Goal: Information Seeking & Learning: Learn about a topic

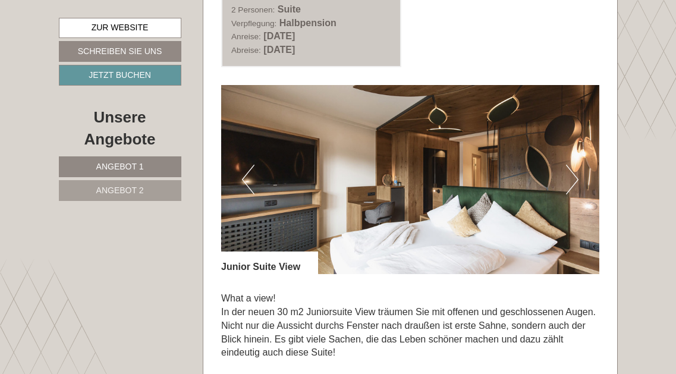
scroll to position [664, 0]
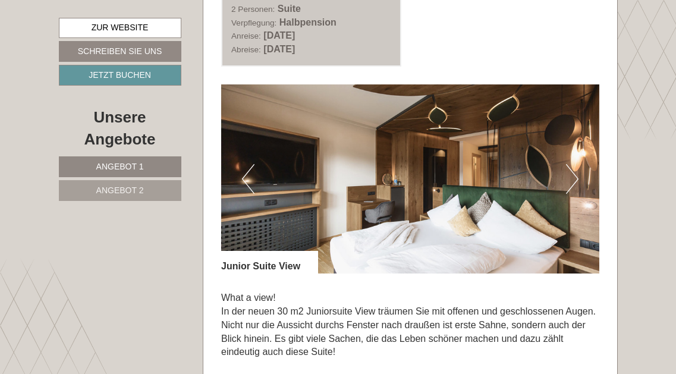
click at [577, 172] on button "Next" at bounding box center [572, 179] width 12 height 30
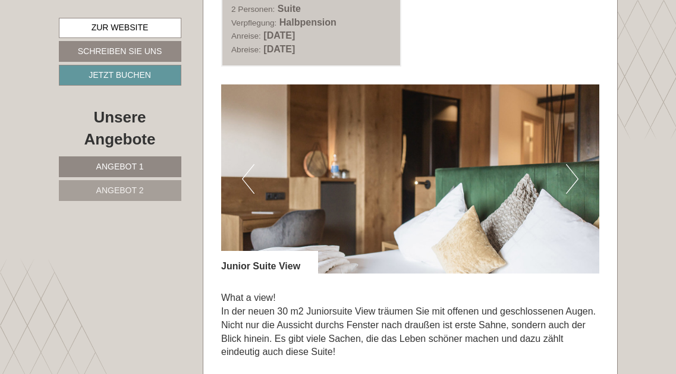
click at [577, 172] on button "Next" at bounding box center [572, 179] width 12 height 30
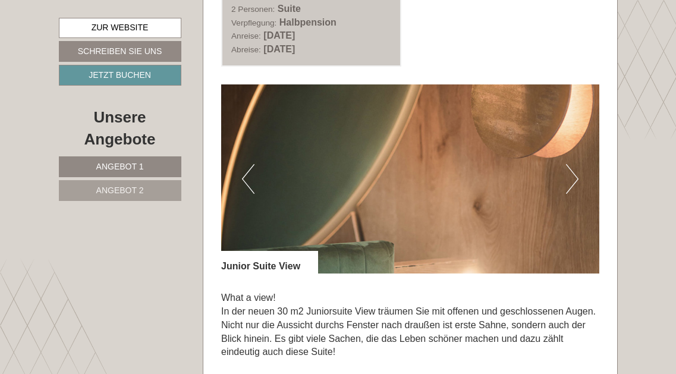
click at [577, 172] on button "Next" at bounding box center [572, 179] width 12 height 30
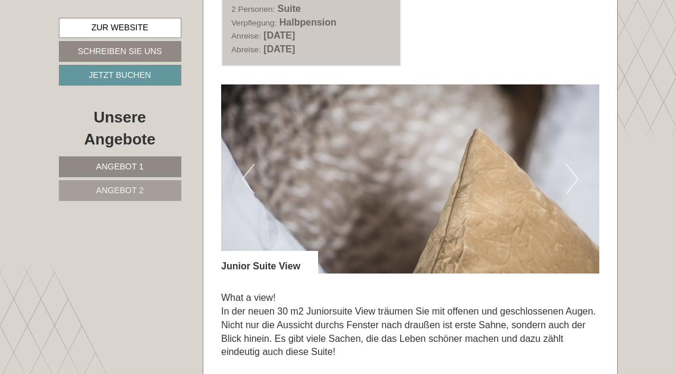
click at [577, 172] on button "Next" at bounding box center [572, 179] width 12 height 30
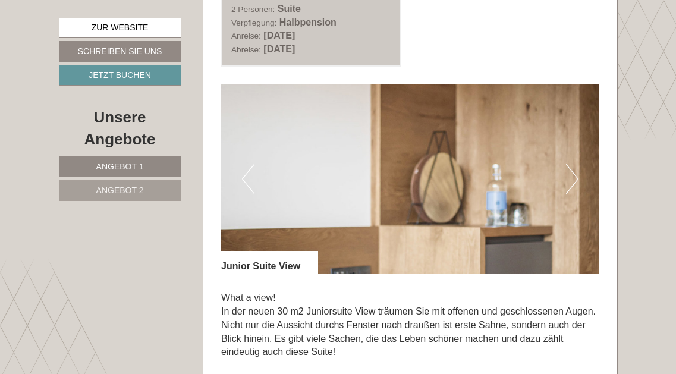
click at [577, 172] on button "Next" at bounding box center [572, 179] width 12 height 30
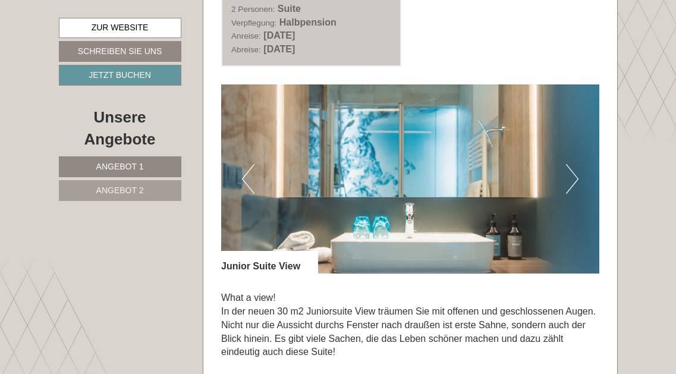
click at [577, 172] on button "Next" at bounding box center [572, 179] width 12 height 30
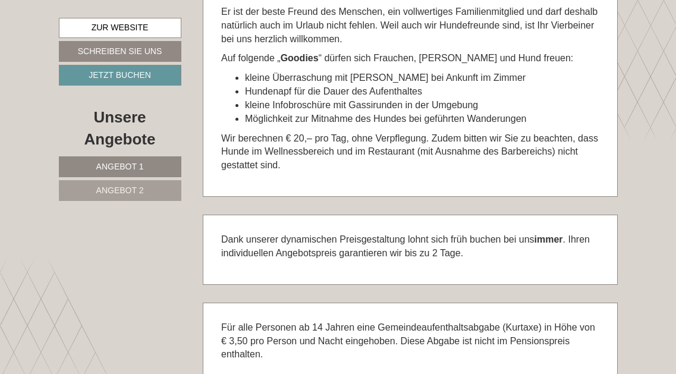
scroll to position [3131, 0]
click at [163, 195] on link "Angebot 2" at bounding box center [120, 190] width 122 height 21
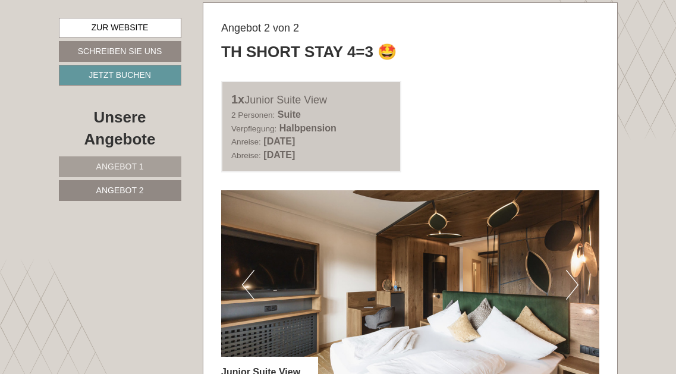
click at [156, 167] on link "Angebot 1" at bounding box center [120, 166] width 122 height 21
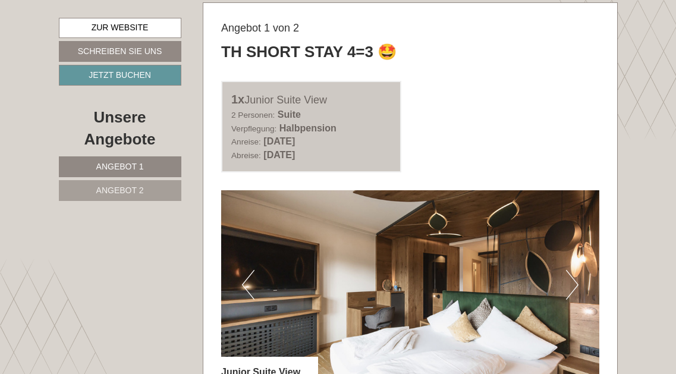
click at [153, 185] on link "Angebot 2" at bounding box center [120, 190] width 122 height 21
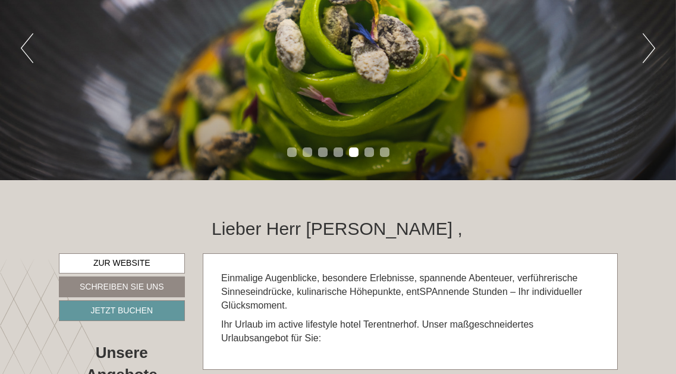
scroll to position [173, 1]
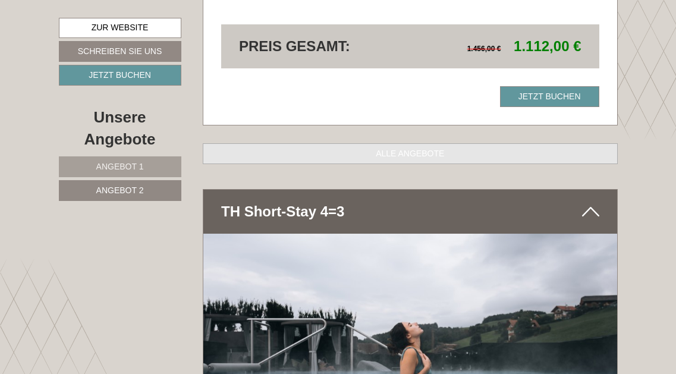
click at [338, 143] on link "ALLE ANGEBOTE" at bounding box center [410, 153] width 415 height 21
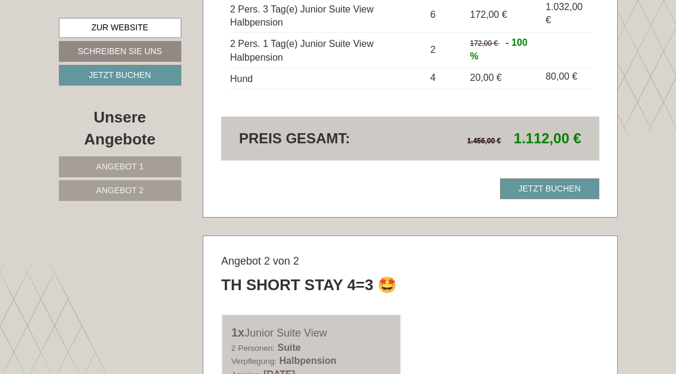
scroll to position [1238, 0]
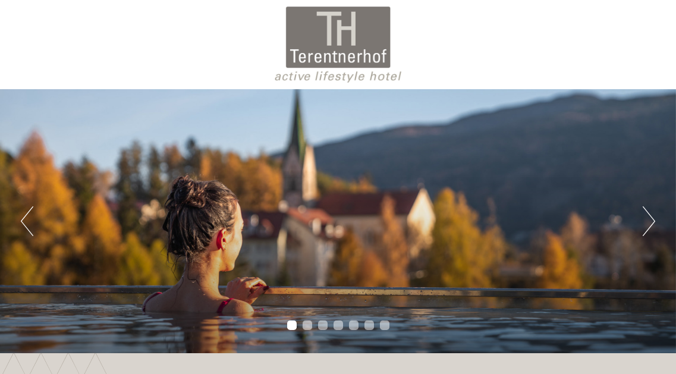
scroll to position [899, 0]
